Goal: Task Accomplishment & Management: Use online tool/utility

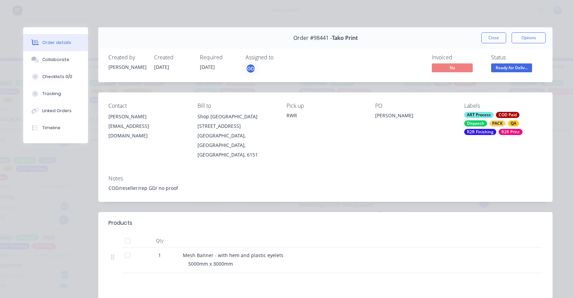
scroll to position [0, 0]
drag, startPoint x: 490, startPoint y: 34, endPoint x: 376, endPoint y: 46, distance: 114.3
click at [491, 34] on button "Close" at bounding box center [494, 37] width 25 height 11
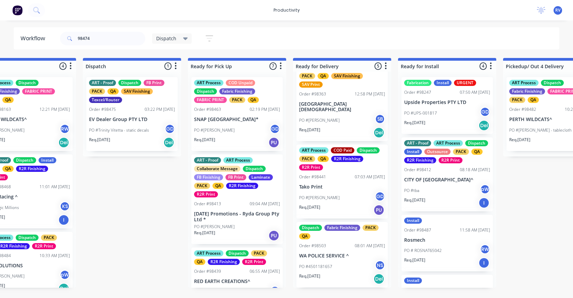
click at [164, 40] on span "Dispatch" at bounding box center [166, 38] width 20 height 7
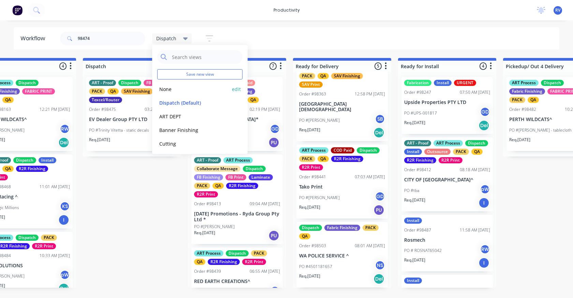
click at [161, 85] on button "None" at bounding box center [193, 89] width 73 height 8
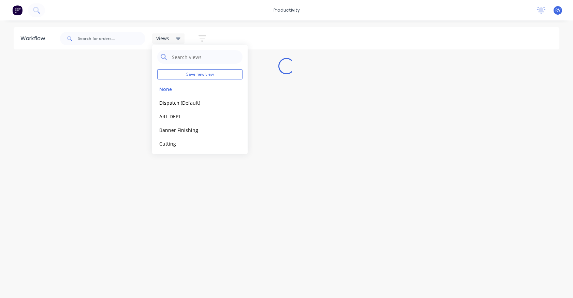
scroll to position [0, 0]
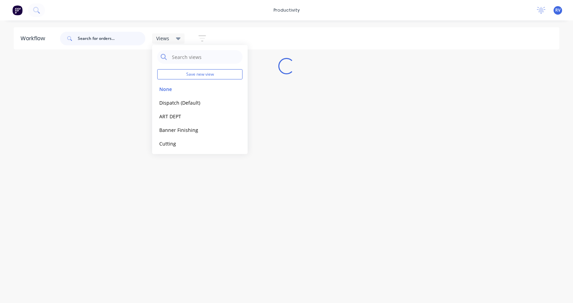
click at [101, 41] on input "text" at bounding box center [112, 39] width 68 height 14
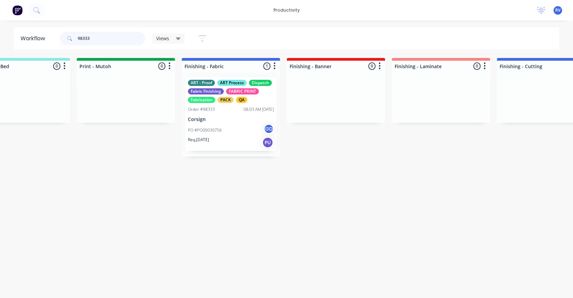
scroll to position [0, 1097]
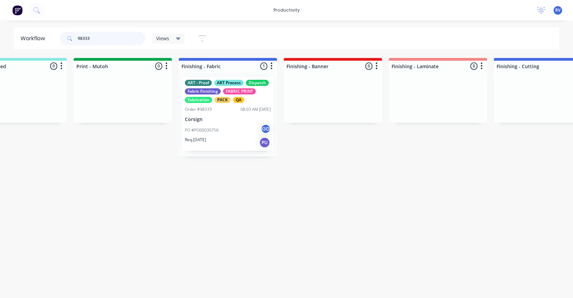
type input "98333"
click at [224, 134] on div "PO #PO00030756 GD" at bounding box center [228, 130] width 86 height 13
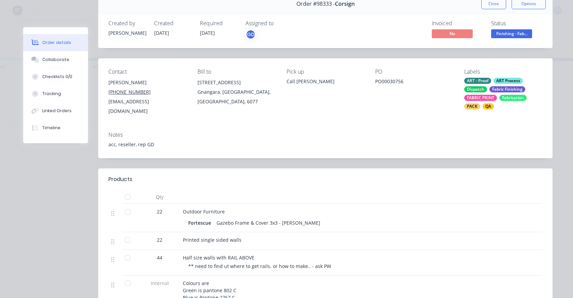
scroll to position [68, 0]
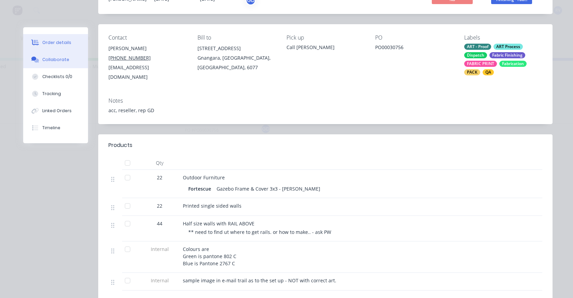
click at [52, 58] on div "Collaborate" at bounding box center [55, 60] width 27 height 6
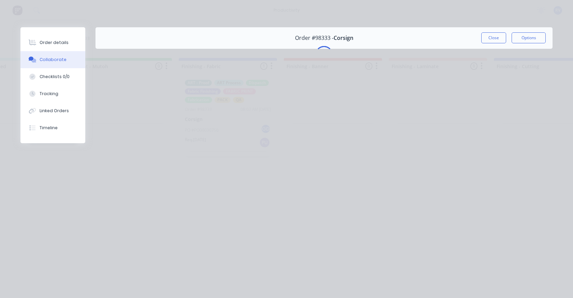
scroll to position [0, 0]
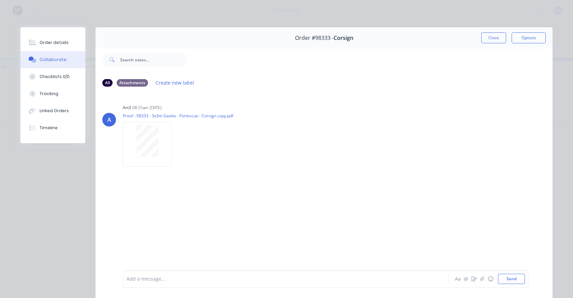
drag, startPoint x: 493, startPoint y: 34, endPoint x: 471, endPoint y: 40, distance: 22.8
click at [492, 34] on button "Close" at bounding box center [494, 37] width 25 height 11
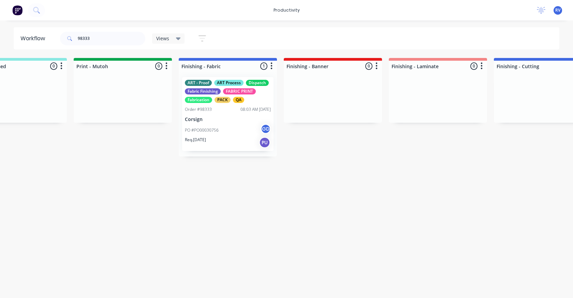
click at [221, 111] on div "Order #98333 08:03 AM [DATE]" at bounding box center [228, 109] width 86 height 6
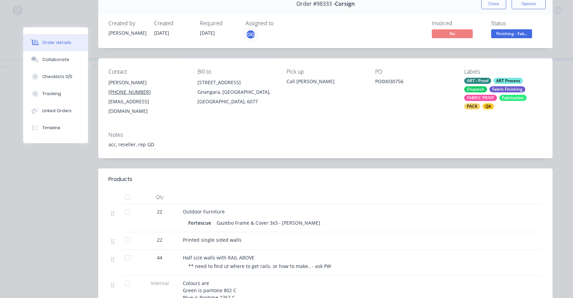
scroll to position [68, 0]
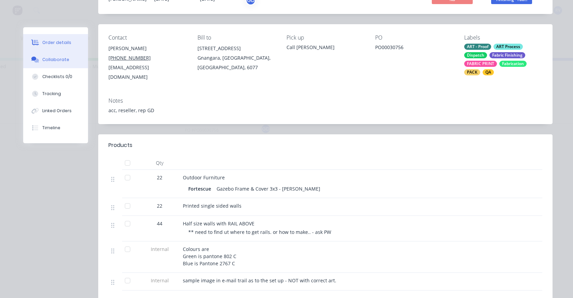
click at [58, 58] on div "Collaborate" at bounding box center [55, 60] width 27 height 6
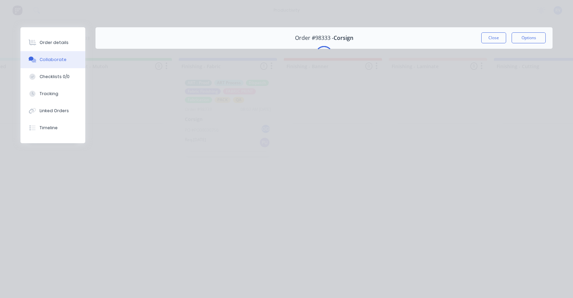
scroll to position [0, 0]
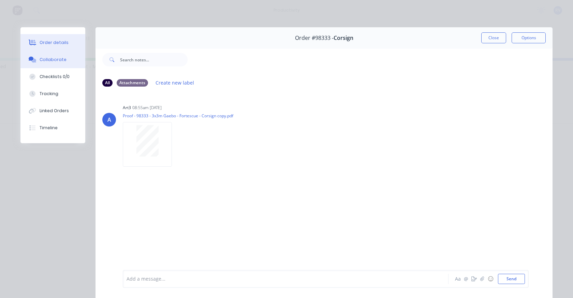
click at [51, 43] on div "Order details" at bounding box center [54, 43] width 29 height 6
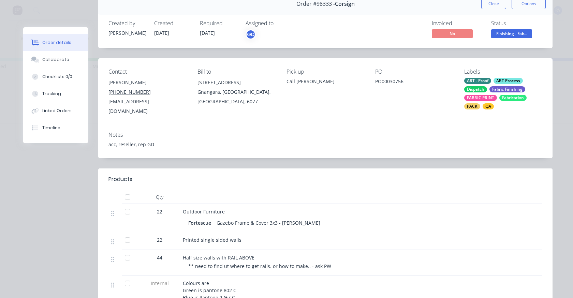
scroll to position [137, 0]
